Goal: Use online tool/utility: Utilize a website feature to perform a specific function

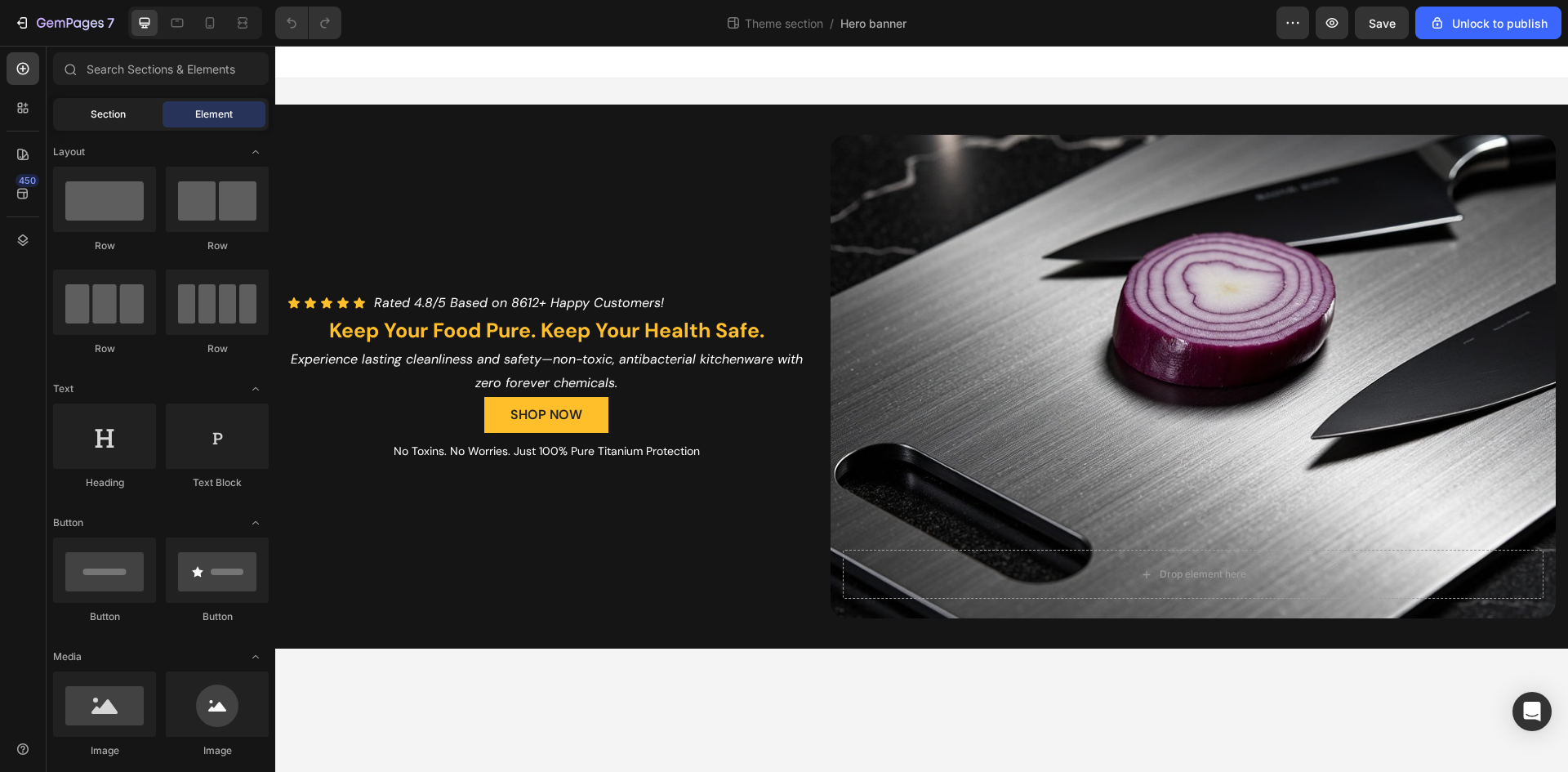
click at [136, 123] on div "Section" at bounding box center [107, 115] width 103 height 26
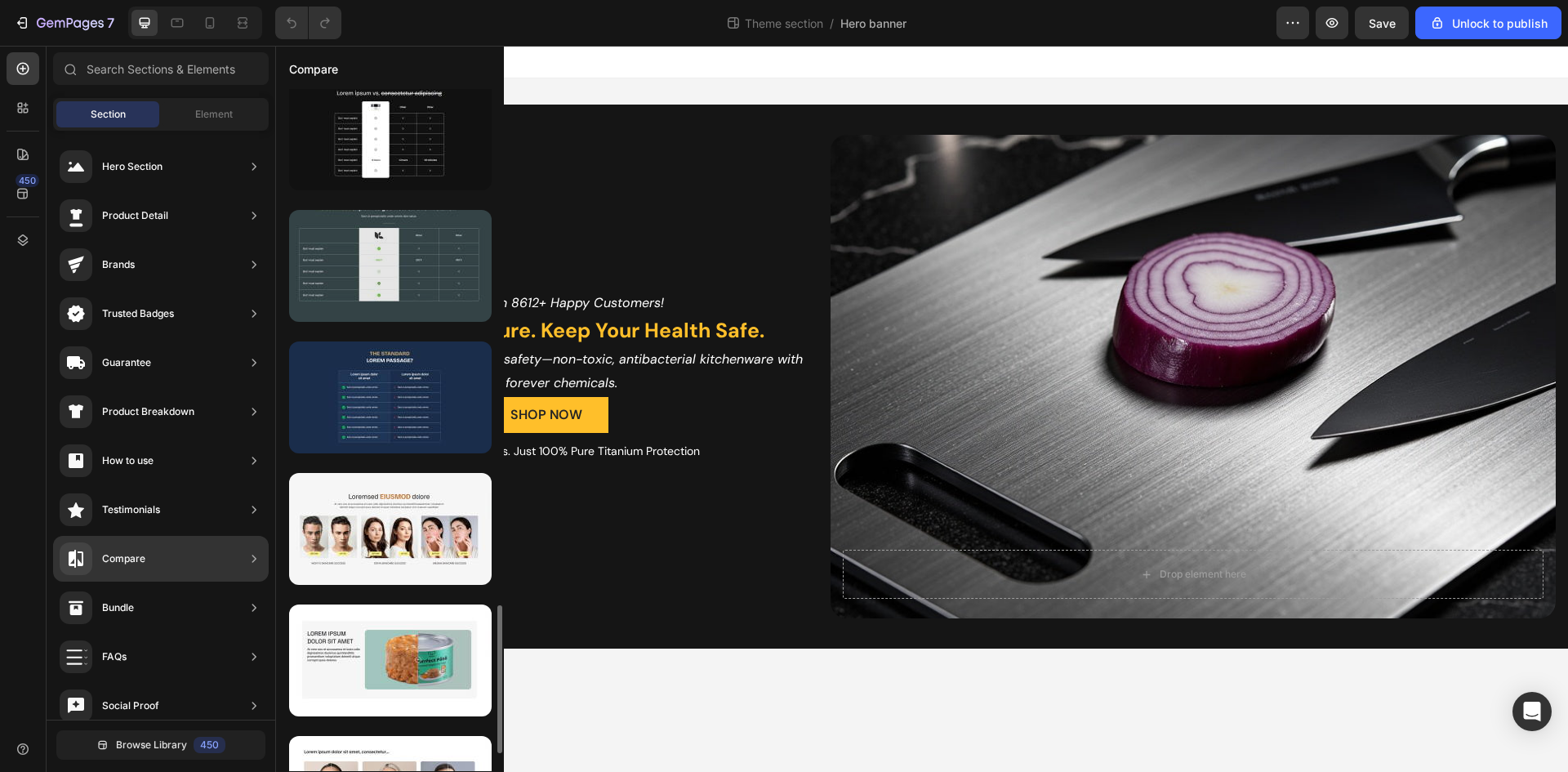
scroll to position [2137, 0]
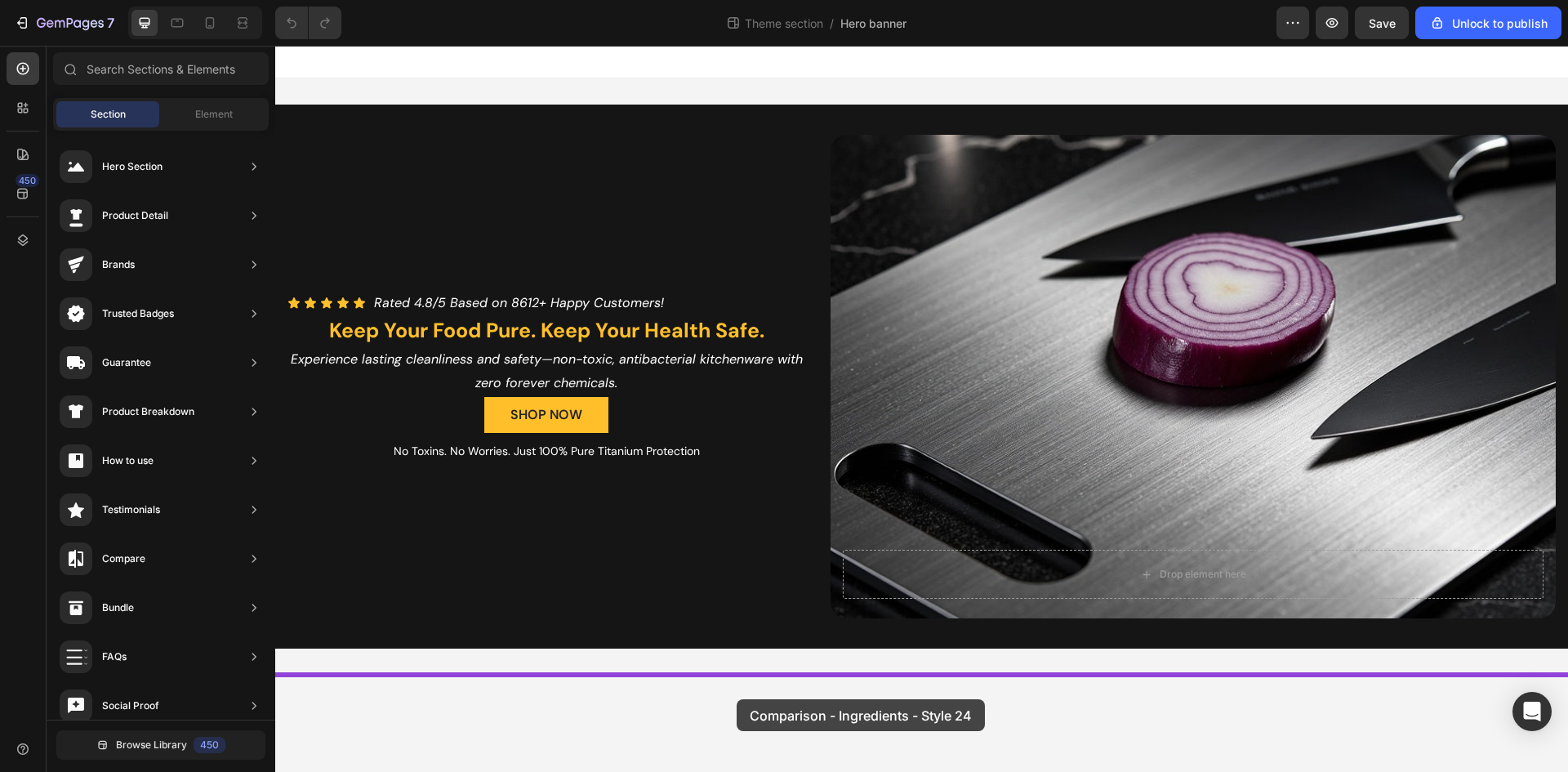
drag, startPoint x: 694, startPoint y: 527, endPoint x: 737, endPoint y: 699, distance: 177.3
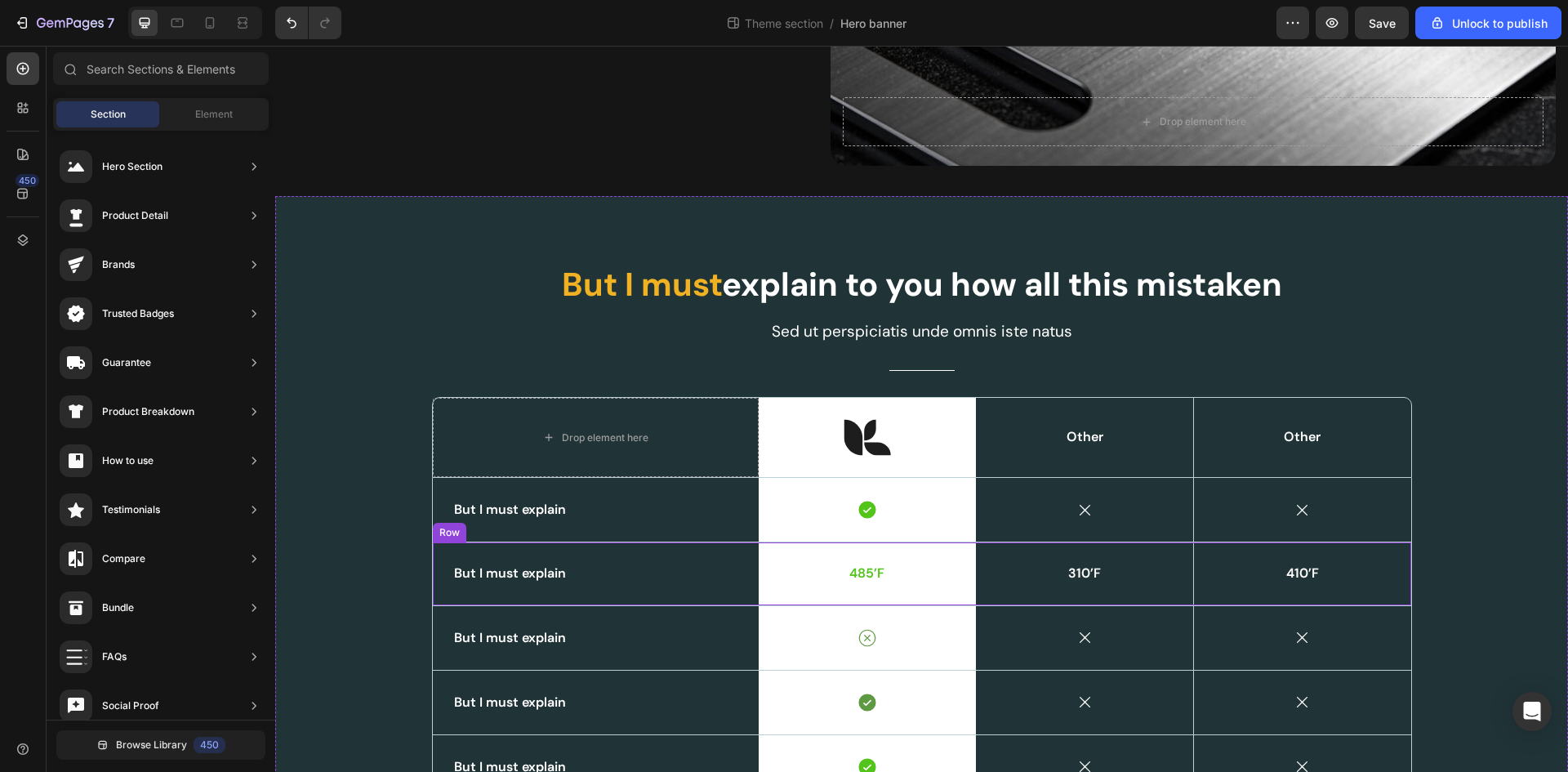
scroll to position [566, 0]
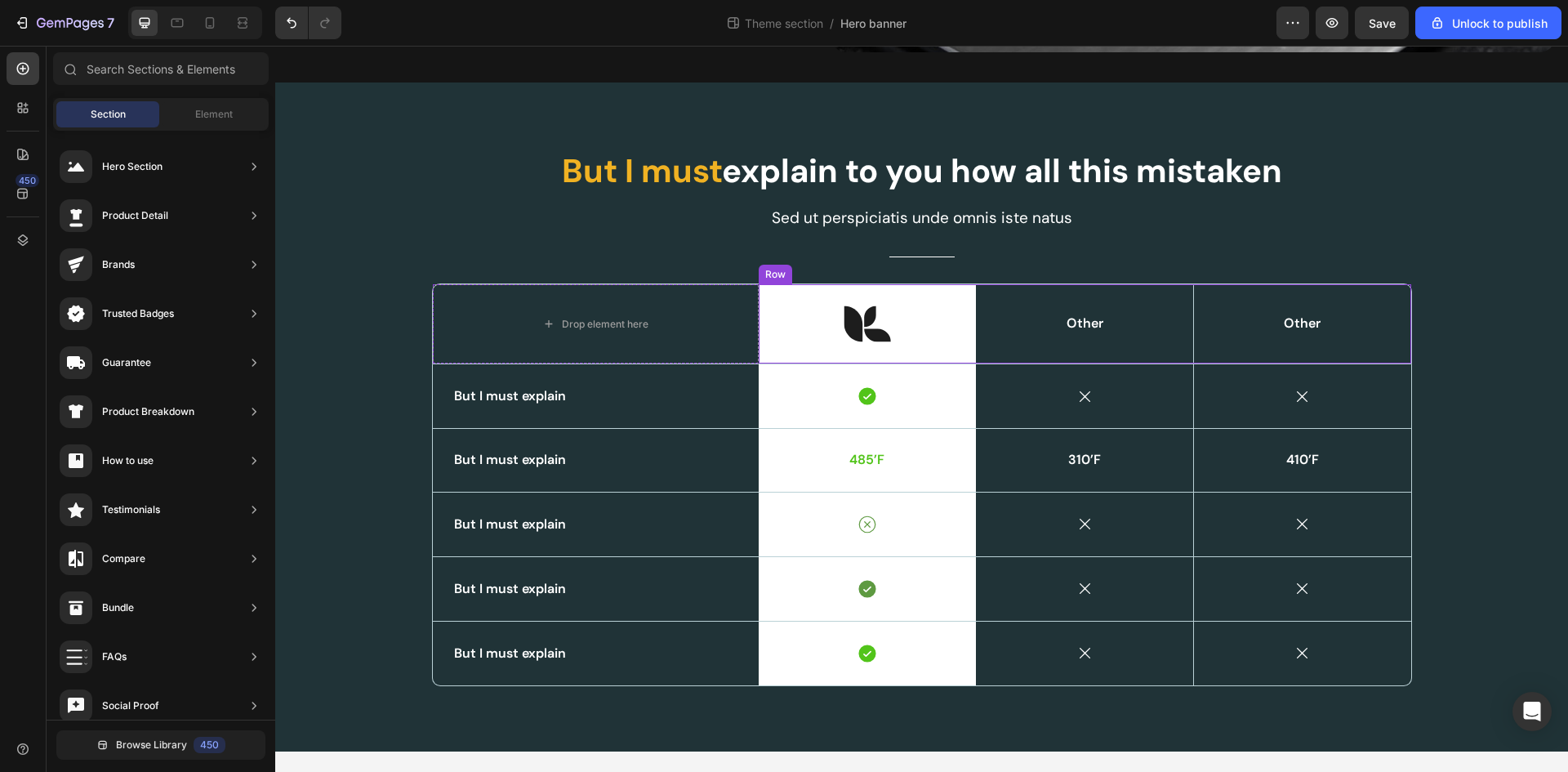
click at [874, 306] on img at bounding box center [866, 324] width 47 height 37
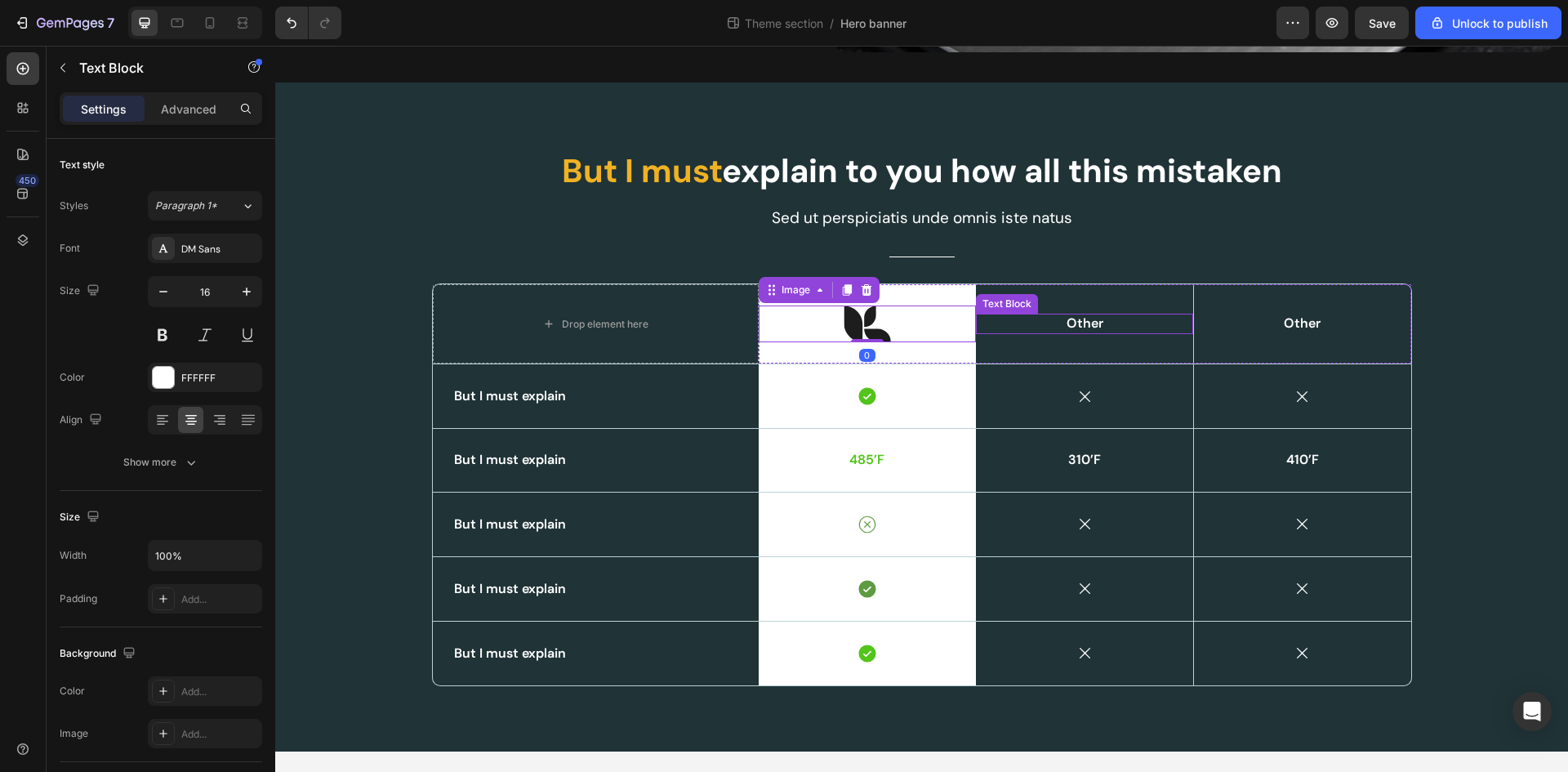
click at [1123, 319] on p "Other" at bounding box center [1084, 324] width 175 height 18
click at [1091, 316] on p "Other" at bounding box center [1084, 324] width 175 height 18
click at [1126, 295] on div "Other Text Block 0" at bounding box center [1084, 324] width 217 height 80
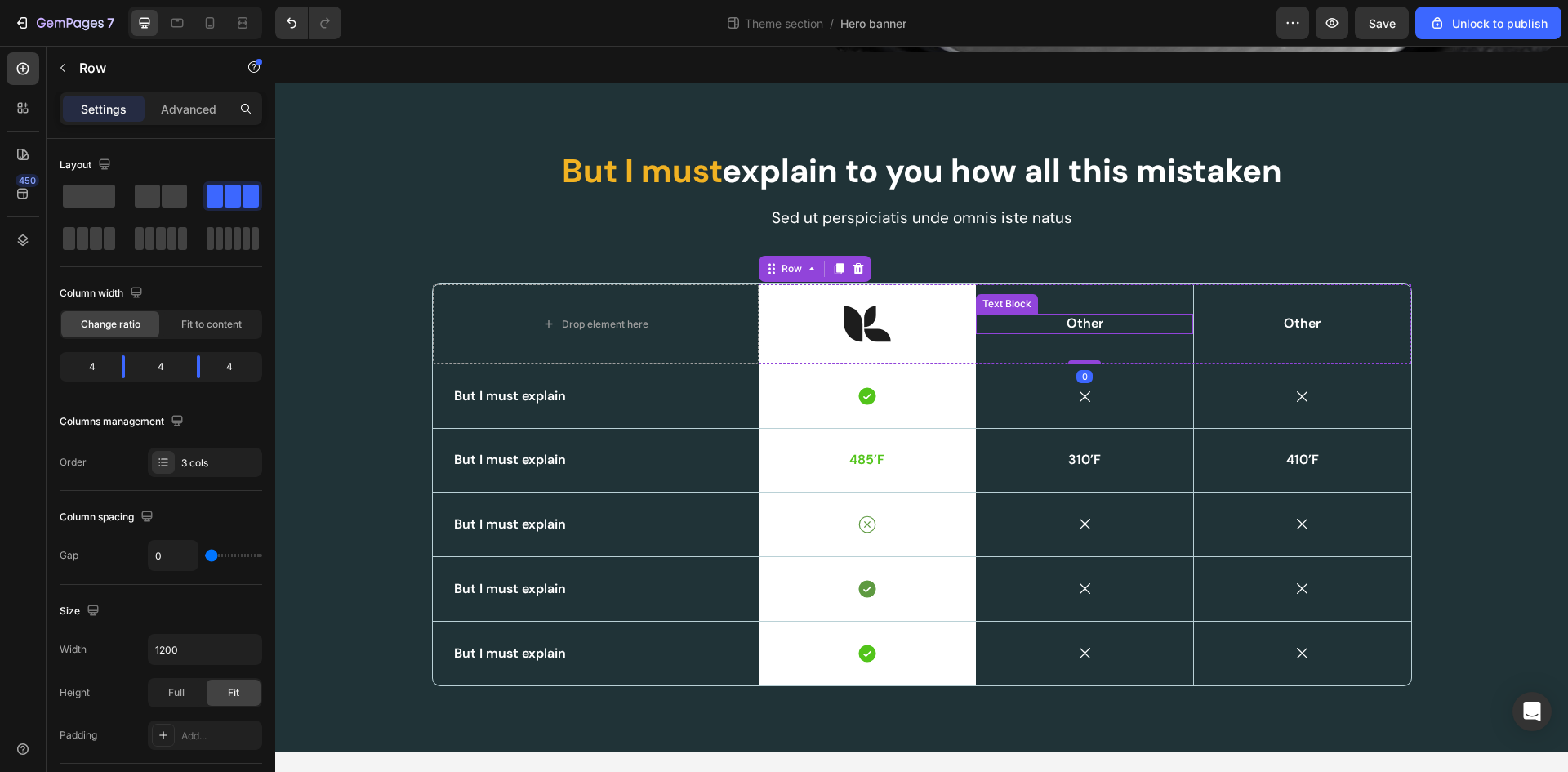
click at [1117, 320] on p "Other" at bounding box center [1084, 324] width 175 height 18
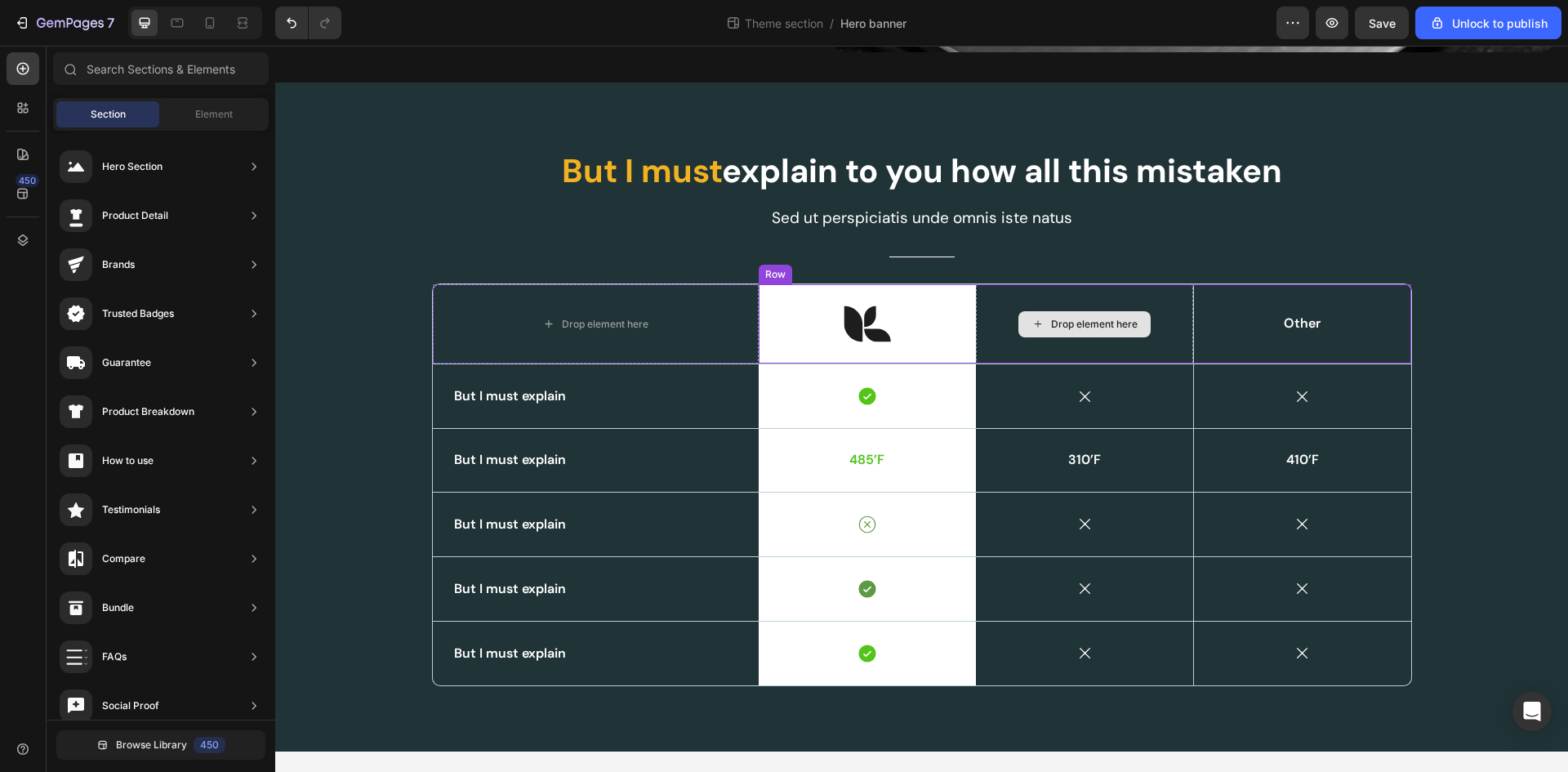
click at [1100, 320] on div "Drop element here" at bounding box center [1095, 325] width 87 height 13
click at [171, 79] on input "text" at bounding box center [160, 68] width 215 height 32
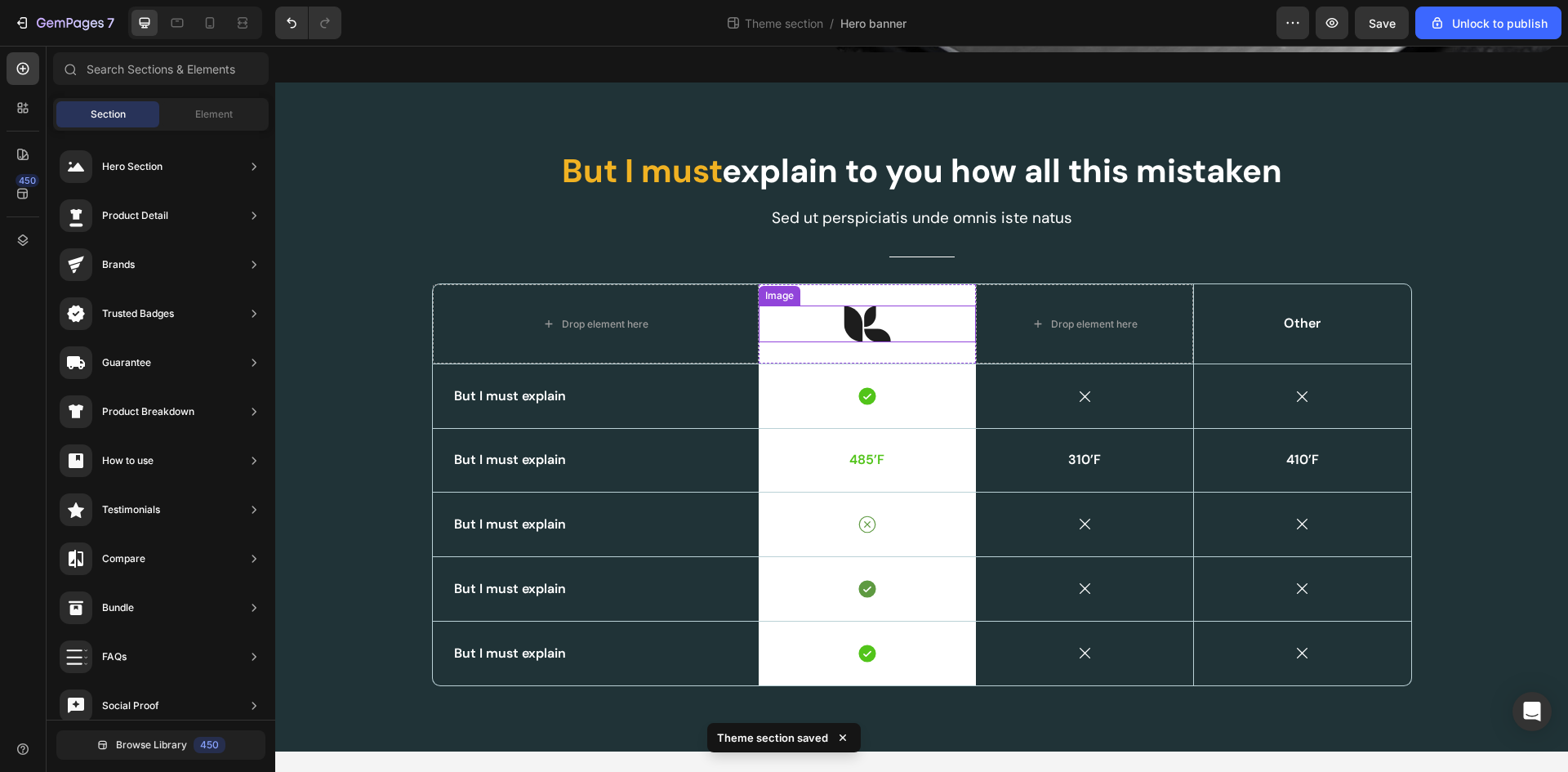
click at [925, 318] on div at bounding box center [867, 324] width 217 height 37
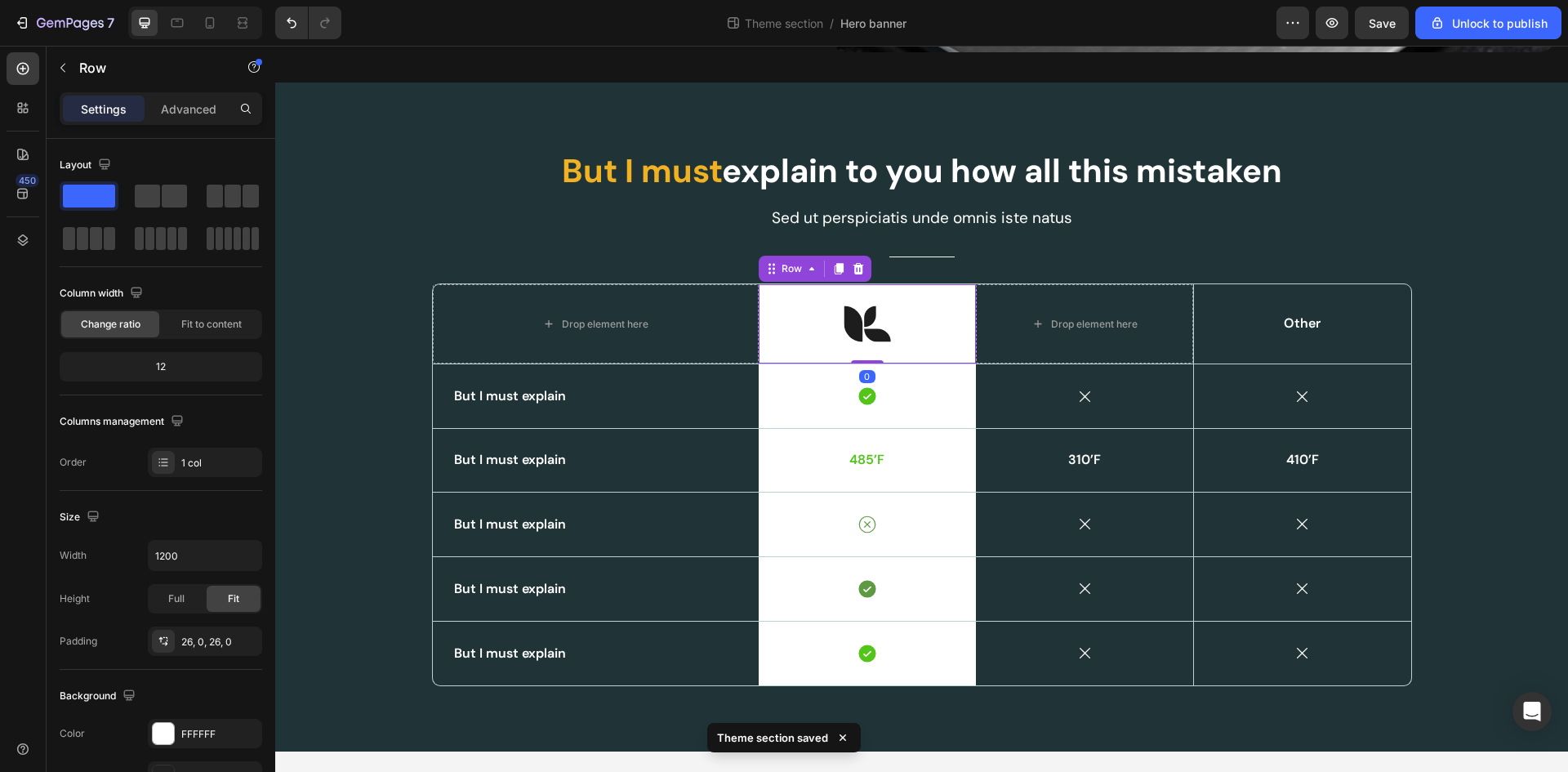
click at [950, 288] on div "Image Row 0" at bounding box center [867, 324] width 217 height 80
click at [28, 26] on icon "button" at bounding box center [22, 23] width 17 height 17
